Goal: Obtain resource: Obtain resource

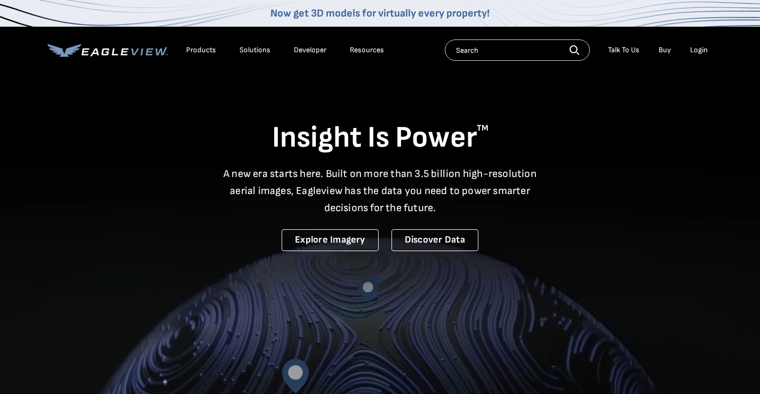
click at [695, 47] on div "Login" at bounding box center [699, 50] width 18 height 10
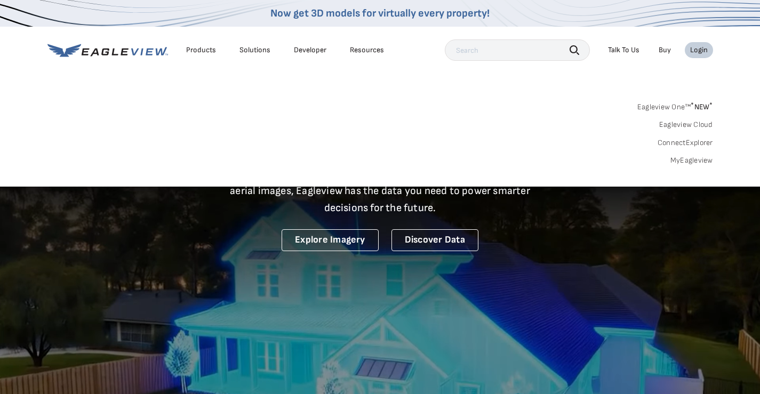
click at [683, 160] on link "MyEagleview" at bounding box center [691, 161] width 43 height 10
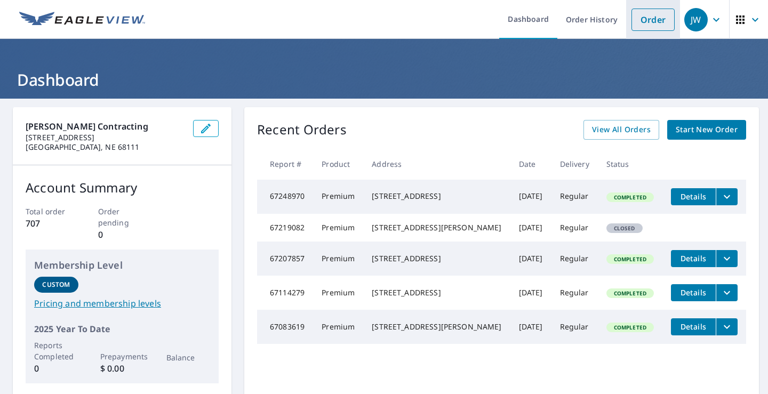
click at [648, 20] on link "Order" at bounding box center [652, 20] width 43 height 22
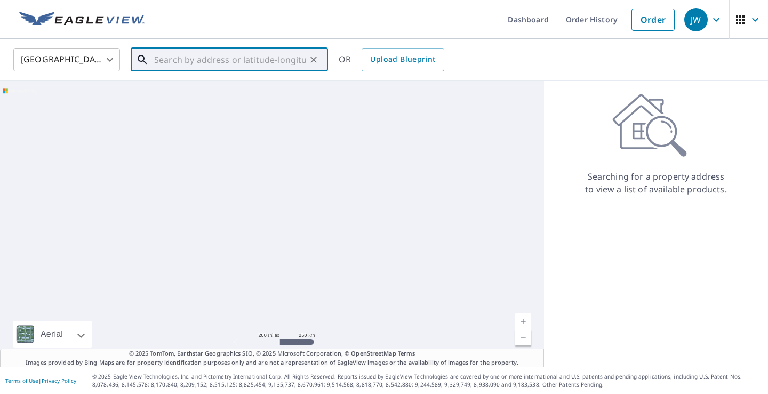
click at [164, 62] on input "text" at bounding box center [230, 60] width 152 height 30
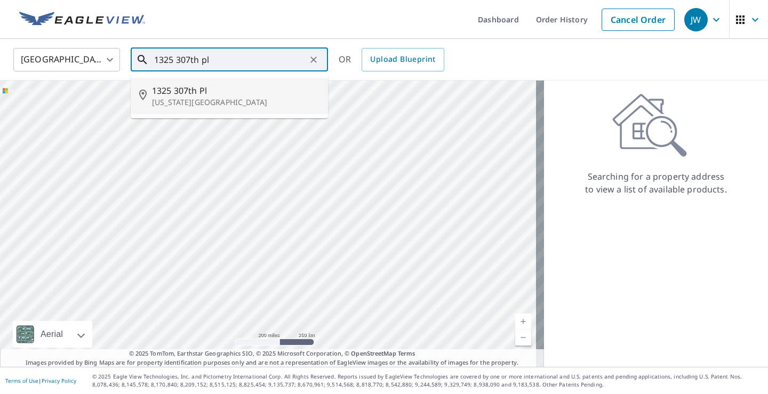
click at [168, 99] on p "[US_STATE][GEOGRAPHIC_DATA]" at bounding box center [235, 102] width 167 height 11
type input "[STREET_ADDRESS][US_STATE]"
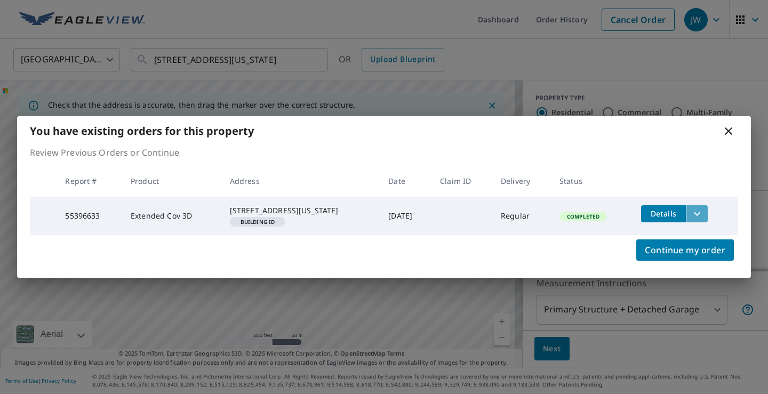
click at [692, 210] on icon "filesDropdownBtn-55396633" at bounding box center [696, 213] width 13 height 13
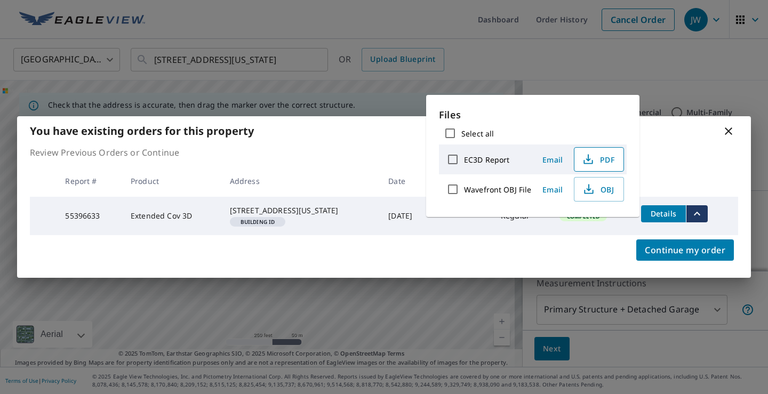
click at [588, 166] on button "PDF" at bounding box center [599, 159] width 50 height 25
click at [632, 68] on div "You have existing orders for this property Review Previous Orders or Continue R…" at bounding box center [384, 197] width 768 height 394
